Goal: Information Seeking & Learning: Learn about a topic

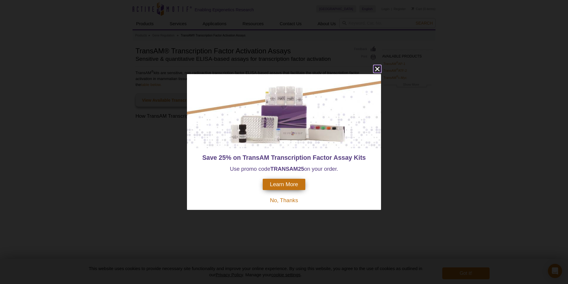
click at [377, 69] on icon "close" at bounding box center [377, 69] width 4 height 4
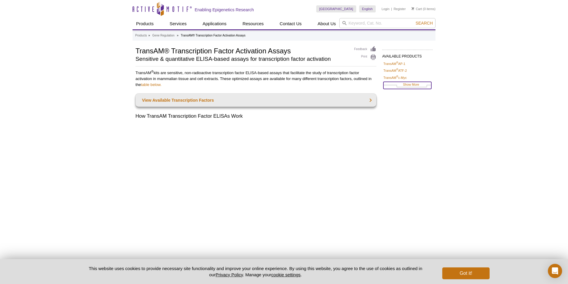
click at [412, 85] on link "Show More" at bounding box center [408, 85] width 48 height 7
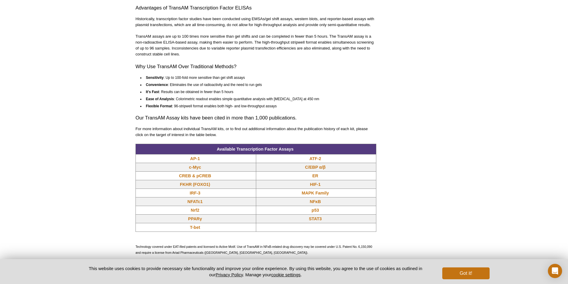
scroll to position [408, 0]
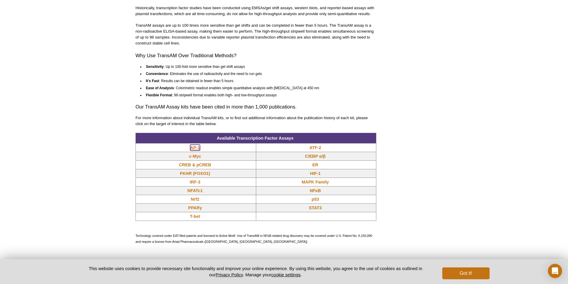
click at [196, 150] on link "AP-1" at bounding box center [195, 147] width 10 height 6
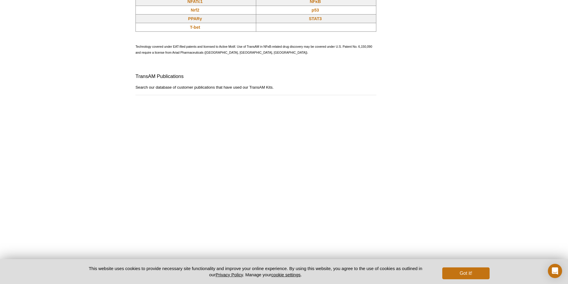
scroll to position [671, 0]
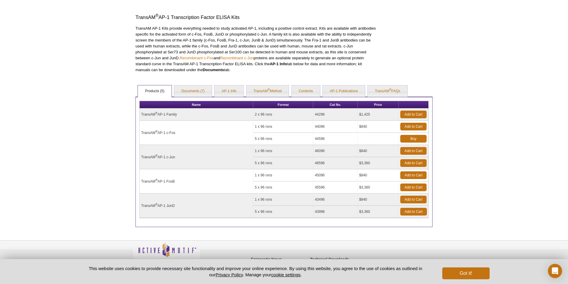
scroll to position [180, 0]
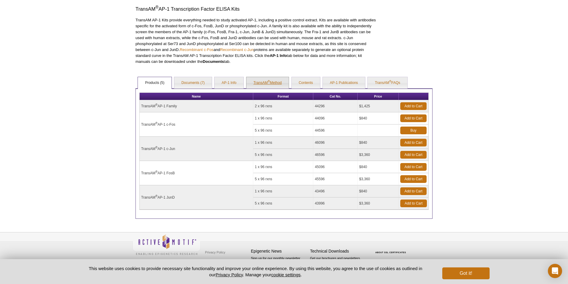
click at [267, 83] on link "TransAM ® Method" at bounding box center [268, 83] width 43 height 12
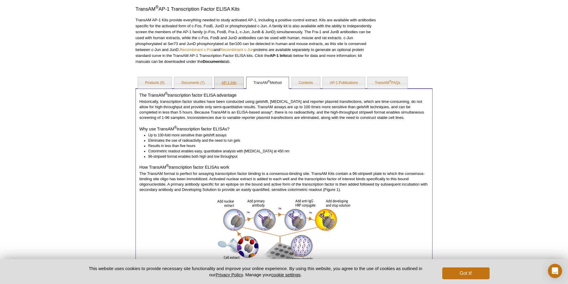
click at [228, 85] on link "AP-1 Info" at bounding box center [229, 83] width 29 height 12
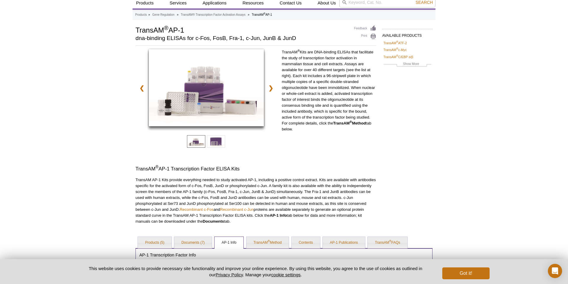
scroll to position [0, 0]
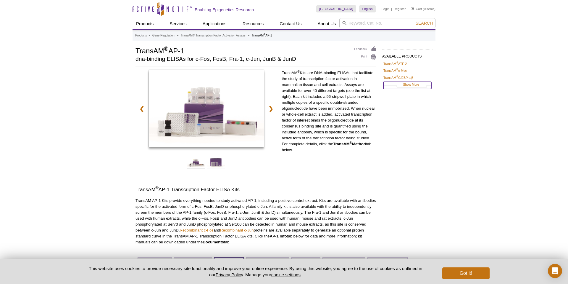
click at [409, 85] on link "Show More" at bounding box center [408, 85] width 48 height 7
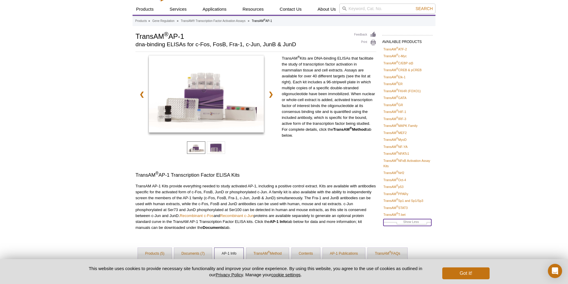
scroll to position [15, 0]
click at [401, 138] on link "TransAM ® MyoD" at bounding box center [395, 138] width 23 height 5
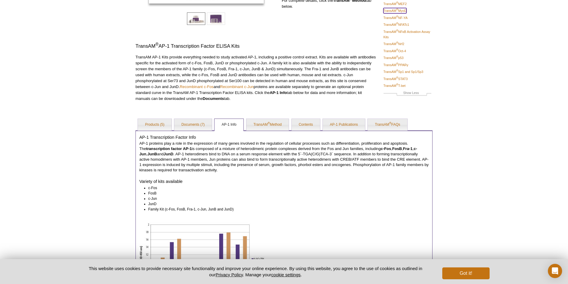
scroll to position [152, 0]
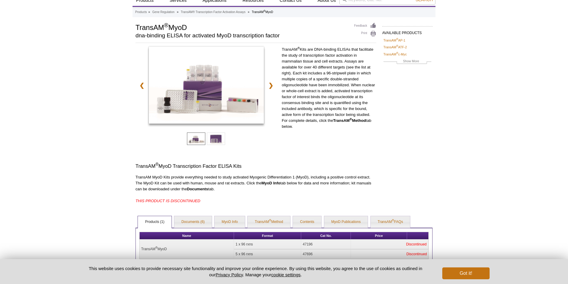
scroll to position [73, 0]
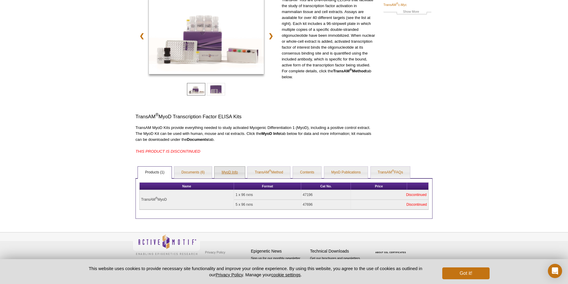
click at [234, 171] on link "MyoD Info" at bounding box center [230, 172] width 30 height 12
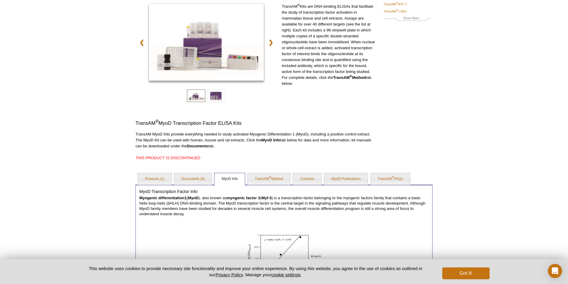
scroll to position [68, 0]
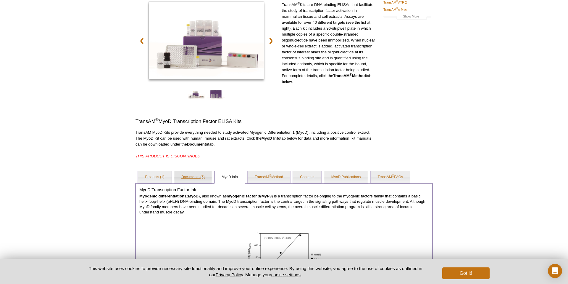
click at [200, 179] on link "Documents (6)" at bounding box center [193, 177] width 38 height 12
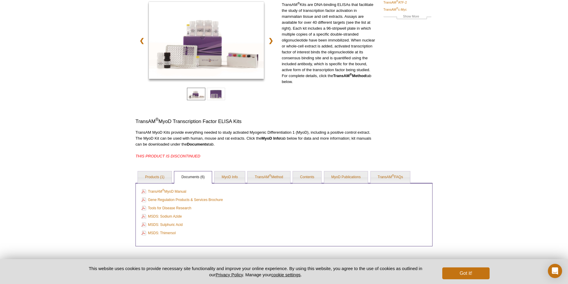
scroll to position [92, 0]
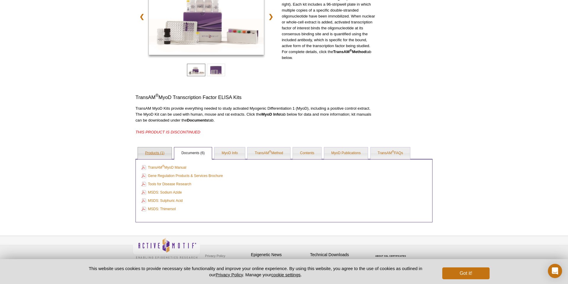
click at [165, 153] on link "Products (1)" at bounding box center [154, 153] width 33 height 12
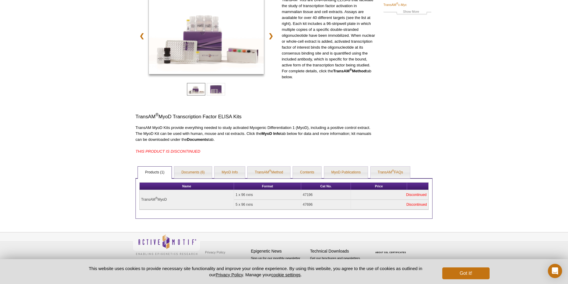
scroll to position [73, 0]
click at [303, 174] on link "Contents" at bounding box center [307, 172] width 28 height 12
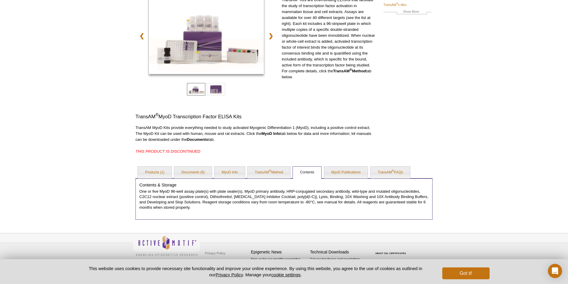
scroll to position [74, 0]
drag, startPoint x: 173, startPoint y: 194, endPoint x: 207, endPoint y: 197, distance: 33.8
click at [207, 197] on p "One or five MyoD 96-well assay plate(s) with plate sealer(s), MyoD primary anti…" at bounding box center [284, 198] width 290 height 21
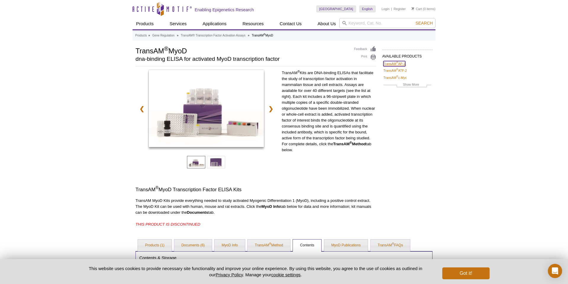
click at [399, 63] on link "TransAM ® AP-1" at bounding box center [395, 63] width 22 height 5
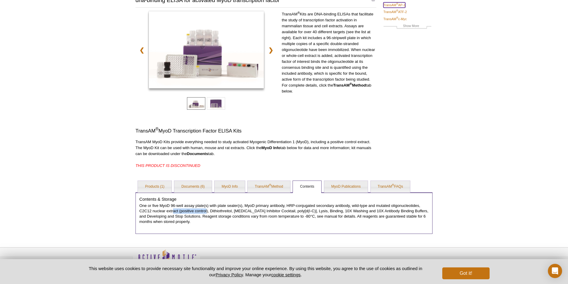
scroll to position [74, 0]
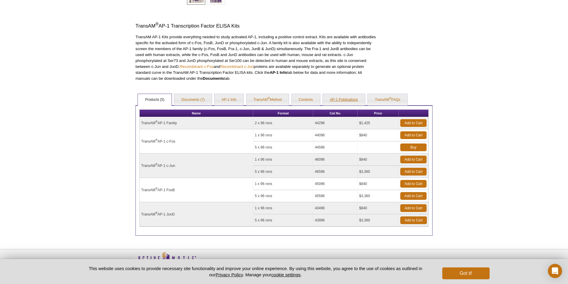
scroll to position [164, 0]
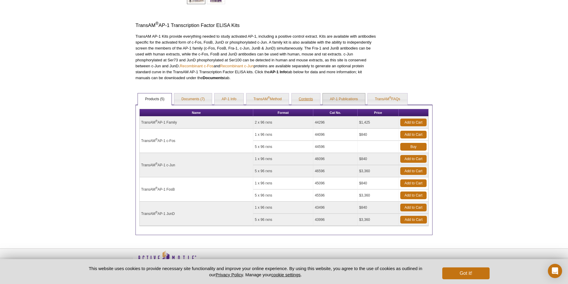
click at [306, 102] on link "Contents" at bounding box center [306, 99] width 28 height 12
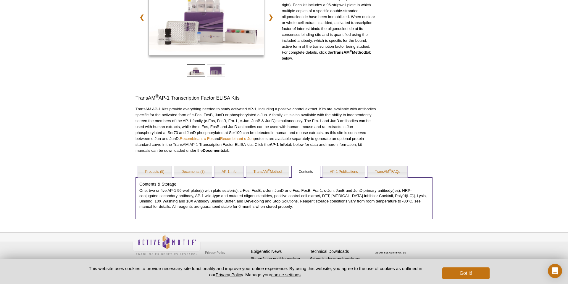
scroll to position [91, 0]
click at [306, 197] on p "One, two or five AP-1 96-well plate(s) with plate sealer(s), c-Fos, FosB, c-Jun…" at bounding box center [284, 198] width 290 height 21
click at [357, 206] on p "One, two or five AP-1 96-well plate(s) with plate sealer(s), c-Fos, FosB, c-Jun…" at bounding box center [284, 198] width 290 height 21
click at [153, 167] on link "Products (5)" at bounding box center [154, 172] width 33 height 12
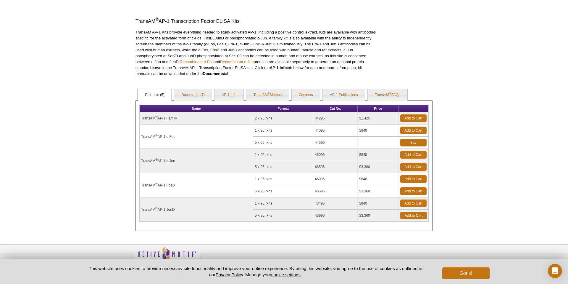
scroll to position [0, 0]
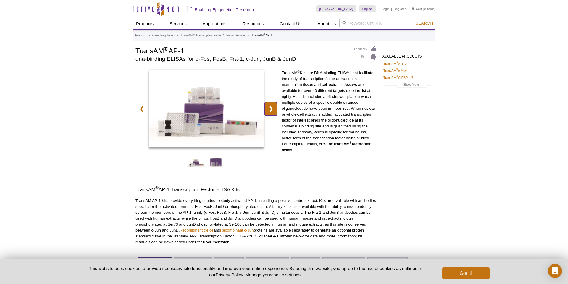
click at [271, 110] on link "❯" at bounding box center [271, 109] width 13 height 14
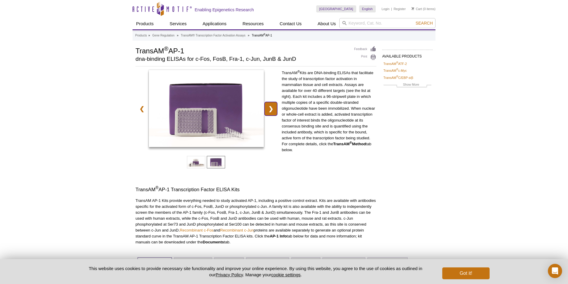
click at [271, 110] on link "❯" at bounding box center [271, 109] width 13 height 14
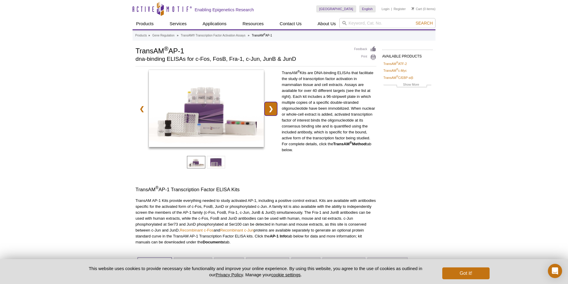
click at [271, 110] on link "❯" at bounding box center [271, 109] width 13 height 14
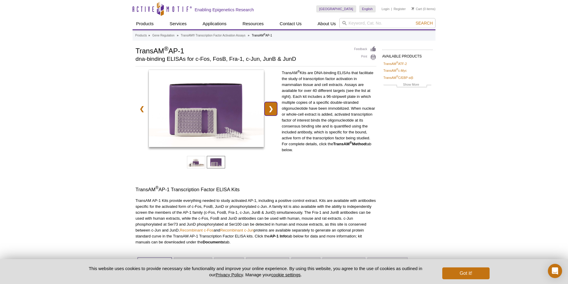
click at [271, 110] on link "❯" at bounding box center [271, 109] width 13 height 14
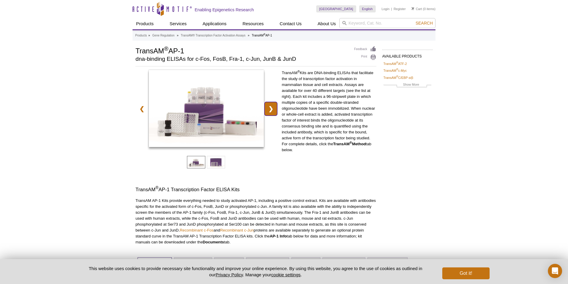
click at [271, 110] on link "❯" at bounding box center [271, 109] width 13 height 14
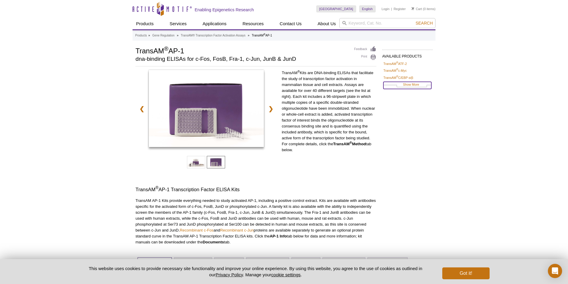
click at [409, 85] on link "Show More" at bounding box center [408, 85] width 48 height 7
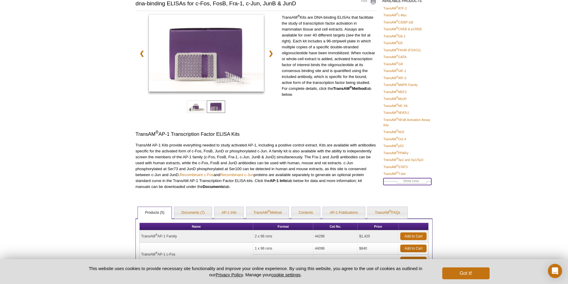
scroll to position [56, 0]
